Goal: Information Seeking & Learning: Find specific fact

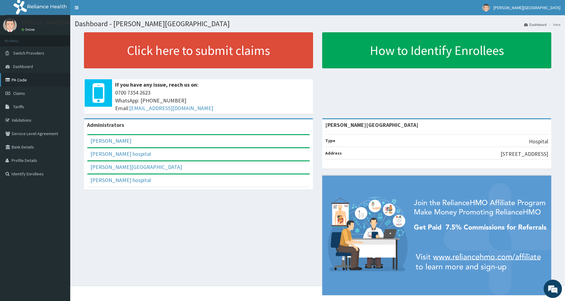
click at [19, 79] on link "PA Code" at bounding box center [35, 79] width 70 height 13
click at [24, 107] on link "Tariffs" at bounding box center [35, 106] width 70 height 13
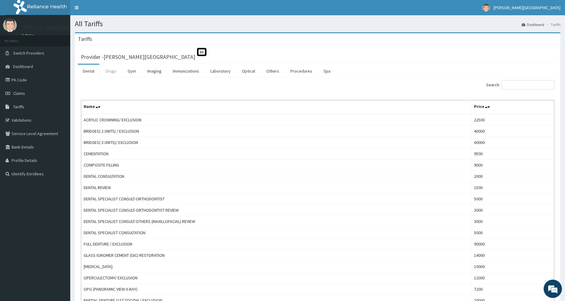
click at [111, 74] on link "Drugs" at bounding box center [111, 71] width 20 height 13
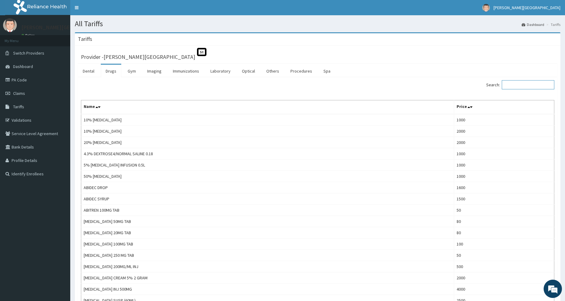
click at [511, 84] on input "Search:" at bounding box center [528, 84] width 53 height 9
paste input "[MEDICAL_DATA]"
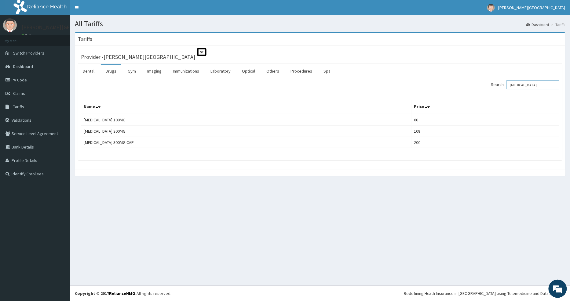
drag, startPoint x: 538, startPoint y: 86, endPoint x: 506, endPoint y: 86, distance: 31.5
click at [501, 86] on label "Search: [MEDICAL_DATA]" at bounding box center [525, 84] width 68 height 9
paste input "KETOPROFE"
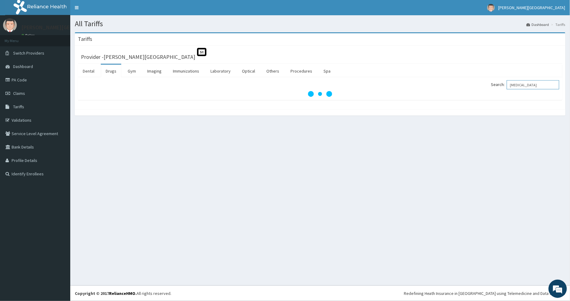
click at [519, 86] on input "[MEDICAL_DATA]" at bounding box center [533, 84] width 53 height 9
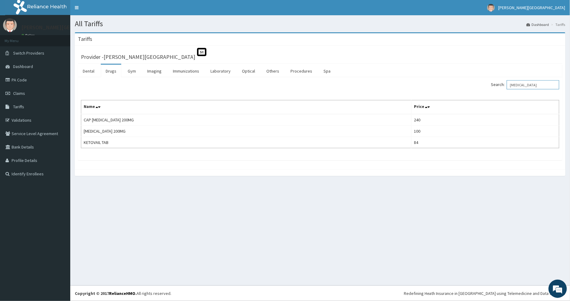
drag, startPoint x: 539, startPoint y: 87, endPoint x: 502, endPoint y: 88, distance: 37.3
click at [498, 87] on label "Search: [MEDICAL_DATA]" at bounding box center [525, 84] width 68 height 9
paste input "[MEDICAL_DATA]"
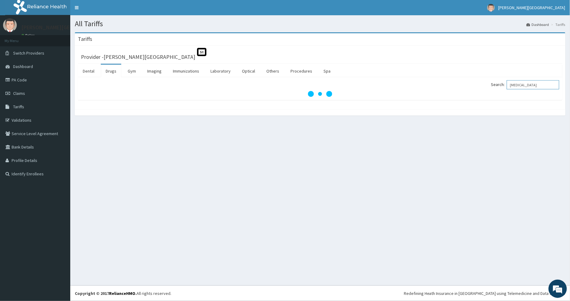
click at [526, 84] on input "[MEDICAL_DATA]" at bounding box center [533, 84] width 53 height 9
click at [517, 86] on input "COCODAMOL" at bounding box center [533, 84] width 53 height 9
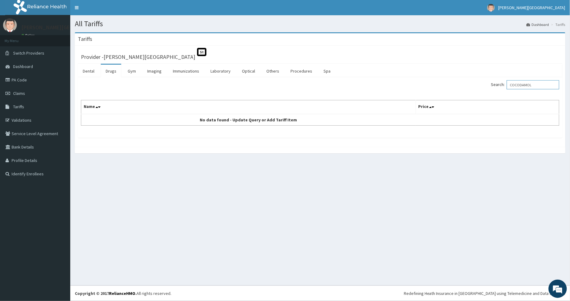
type input "COCODAMOL"
